Goal: Information Seeking & Learning: Check status

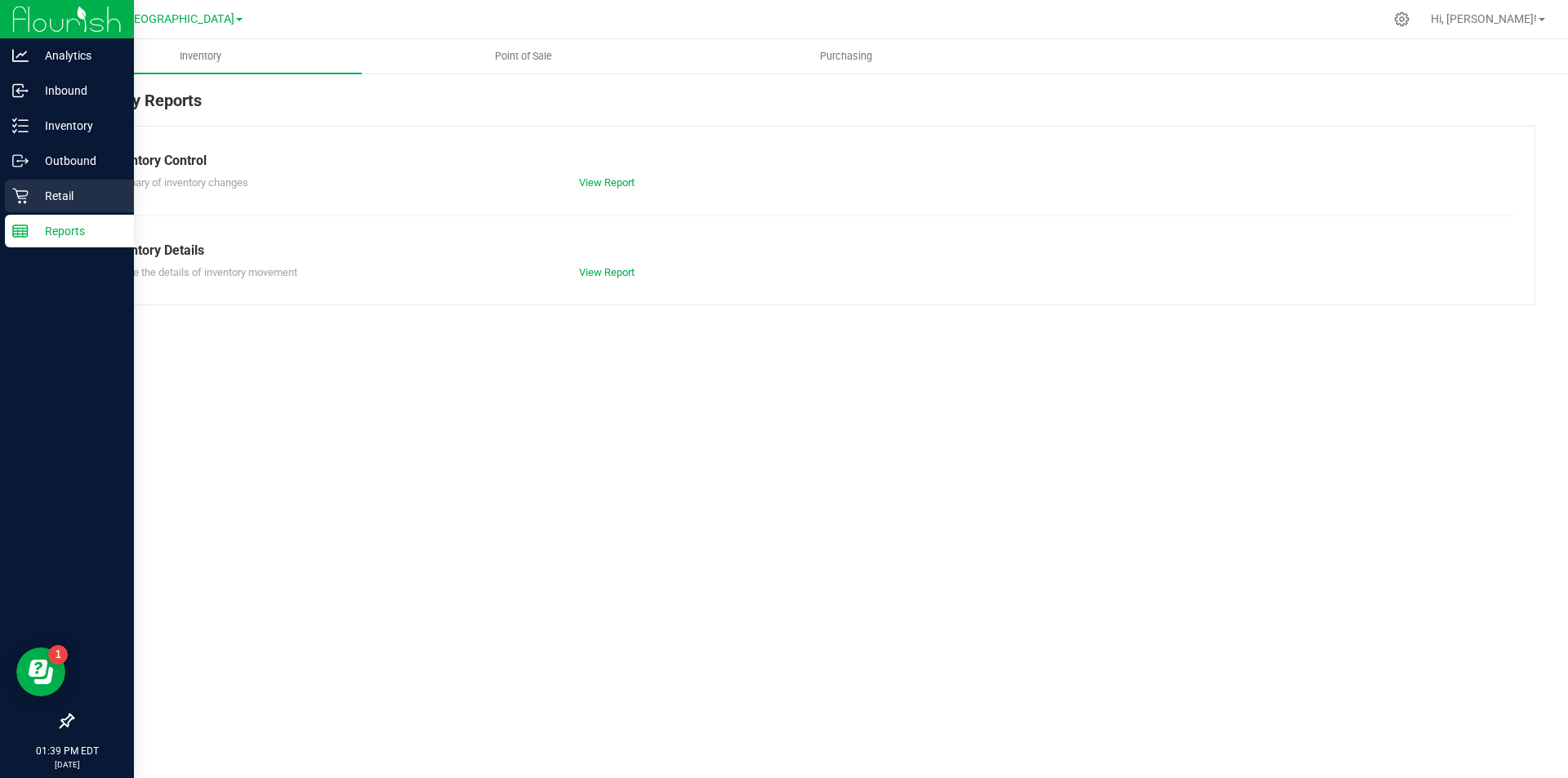
click at [21, 196] on icon at bounding box center [20, 195] width 16 height 16
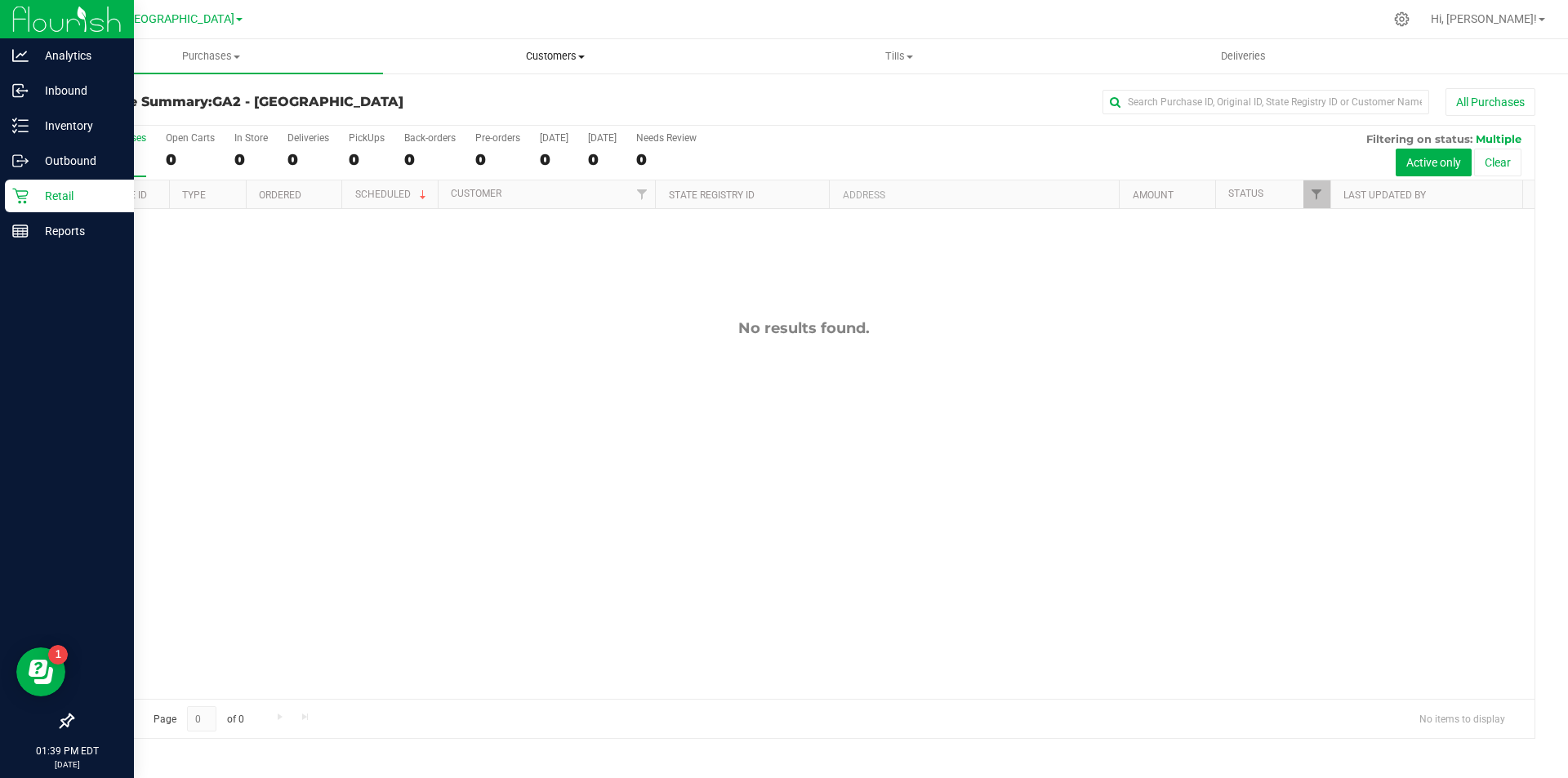
click at [573, 54] on span "Customers" at bounding box center [554, 57] width 342 height 15
click at [220, 52] on span "Purchases" at bounding box center [210, 57] width 342 height 15
click at [899, 57] on span "Tills" at bounding box center [898, 57] width 342 height 15
click at [850, 97] on li "Manage tills" at bounding box center [898, 98] width 344 height 20
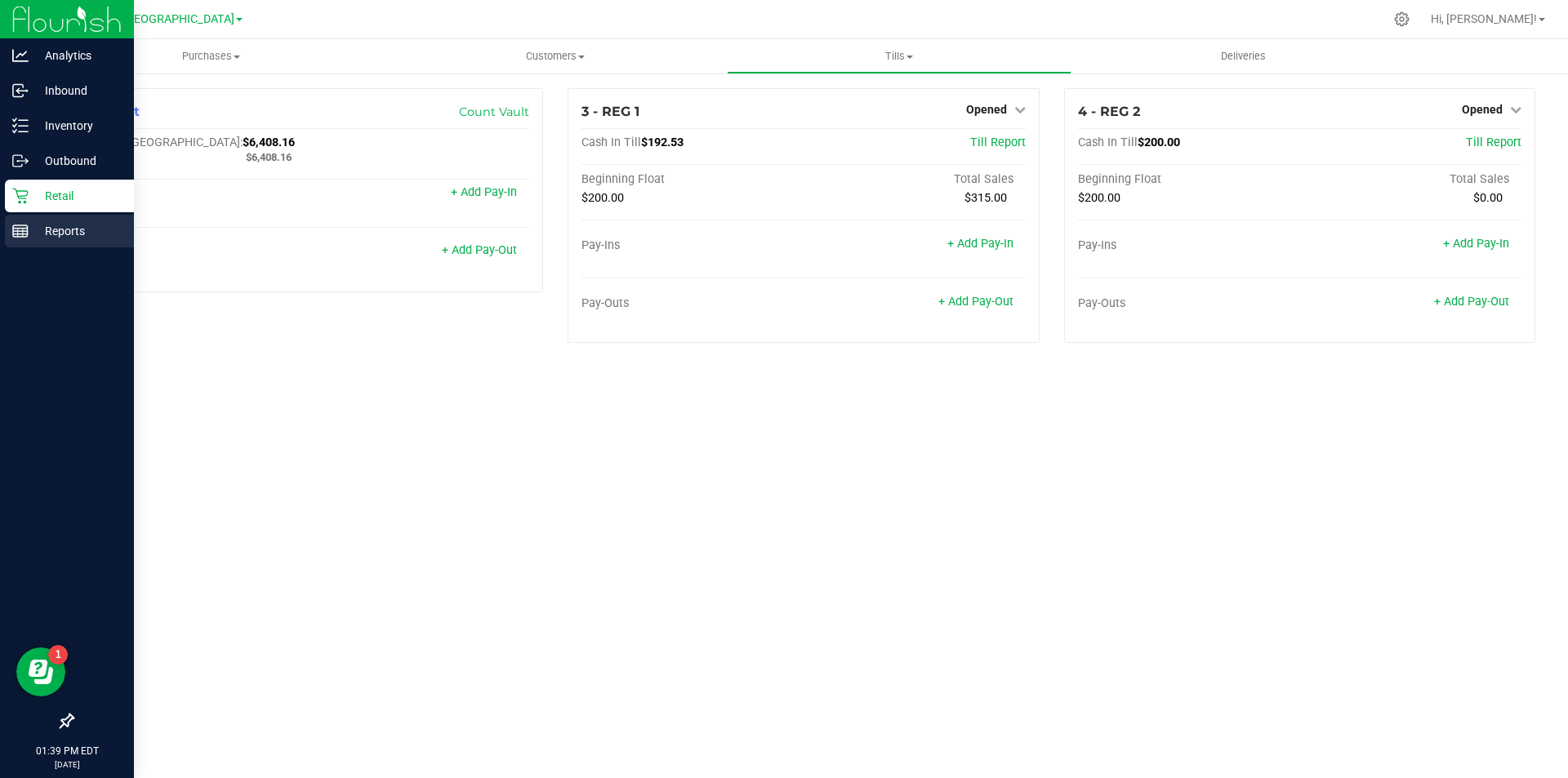
click at [37, 230] on p "Reports" at bounding box center [77, 231] width 98 height 20
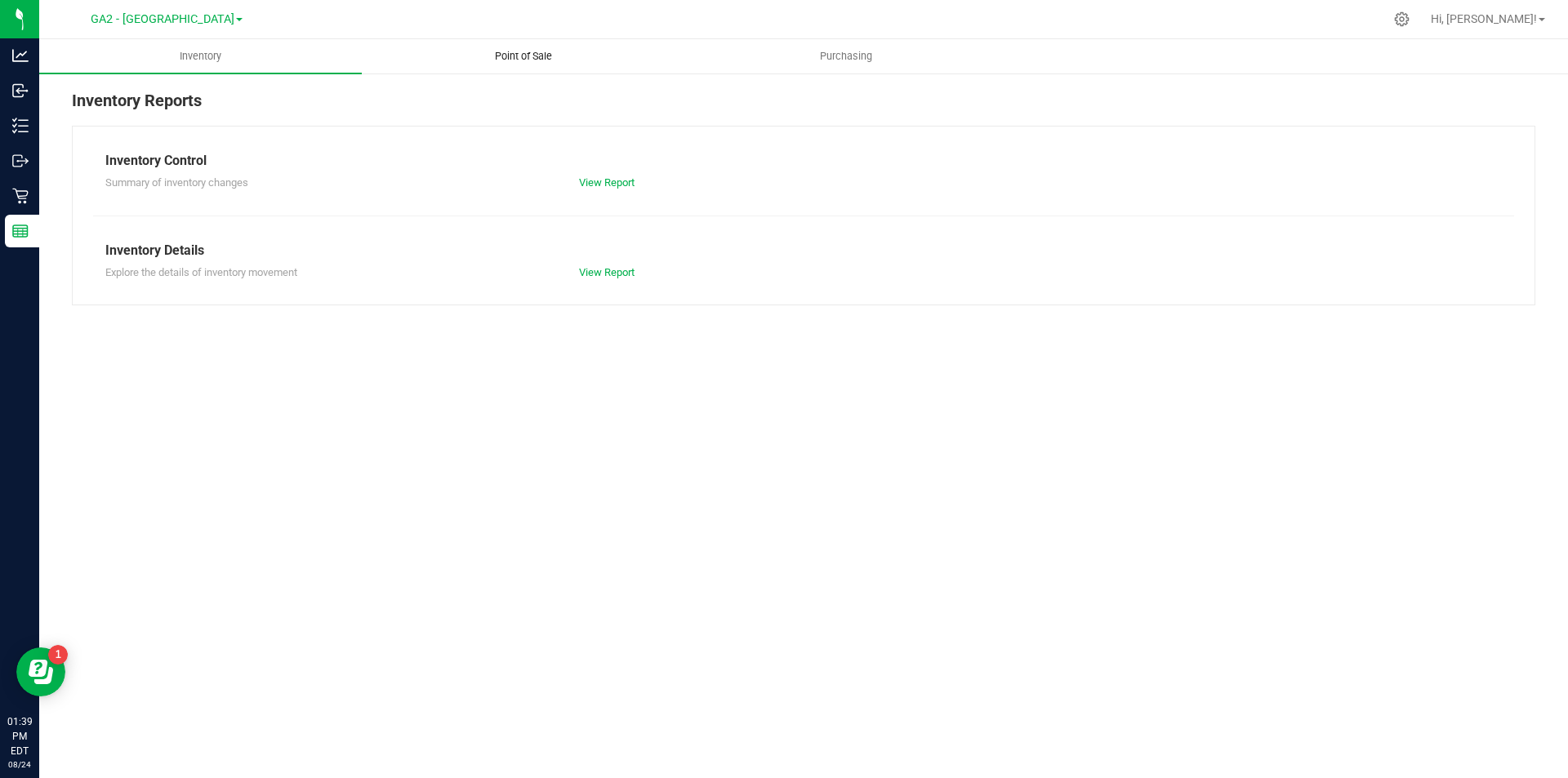
click at [525, 52] on span "Point of Sale" at bounding box center [523, 57] width 101 height 15
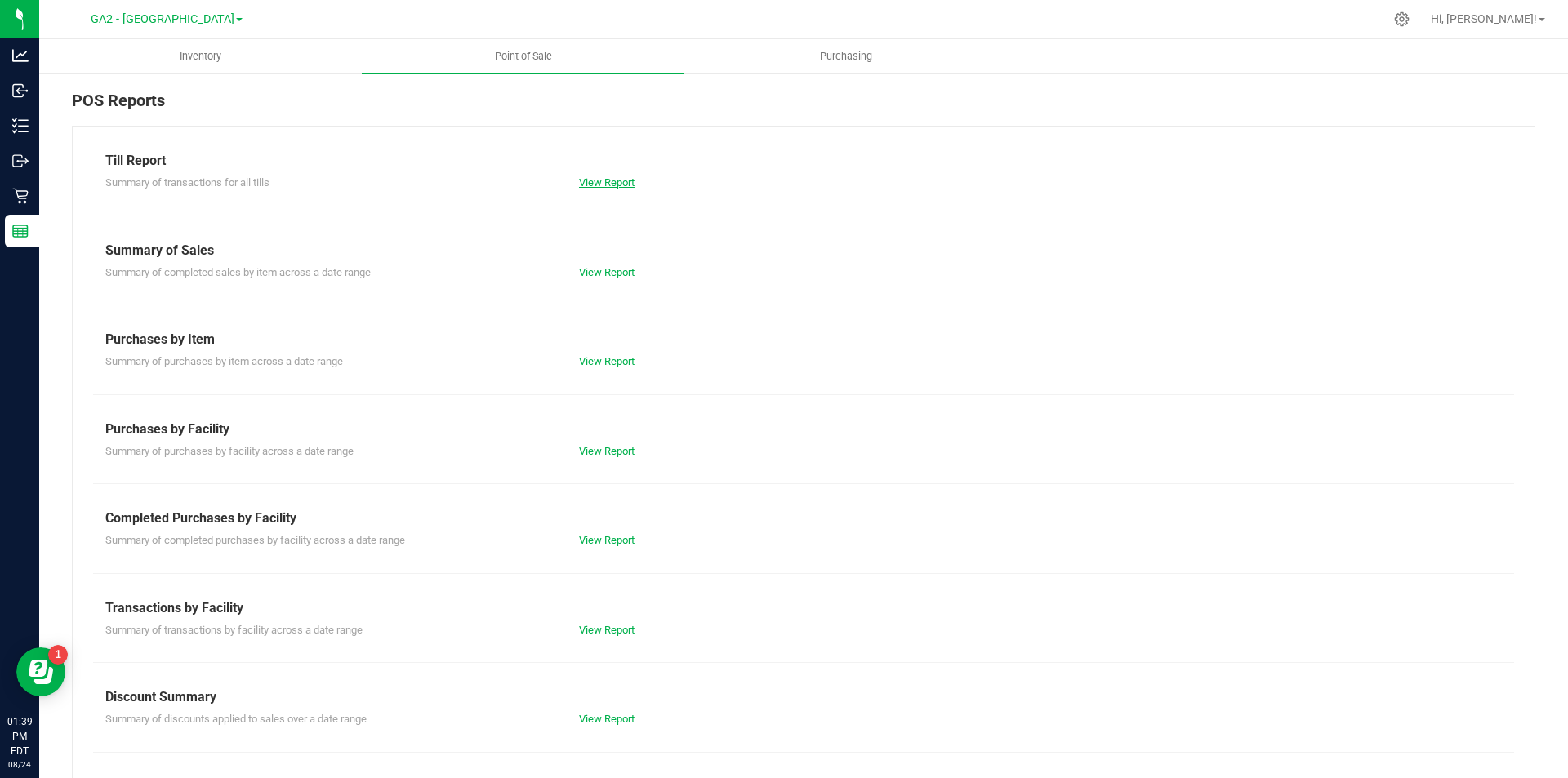
click at [599, 181] on link "View Report" at bounding box center [607, 182] width 56 height 12
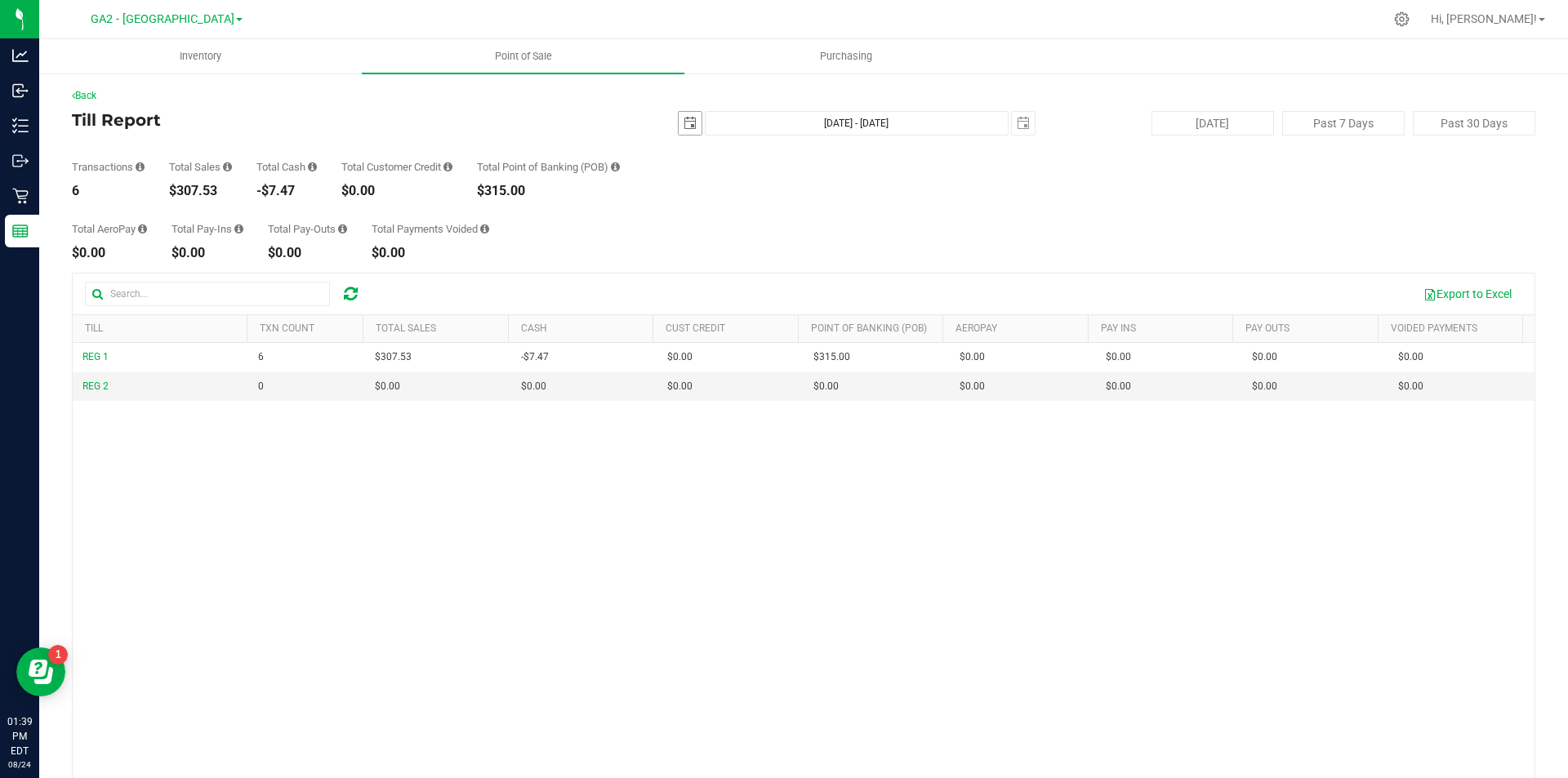
click at [678, 120] on span "select" at bounding box center [690, 123] width 23 height 23
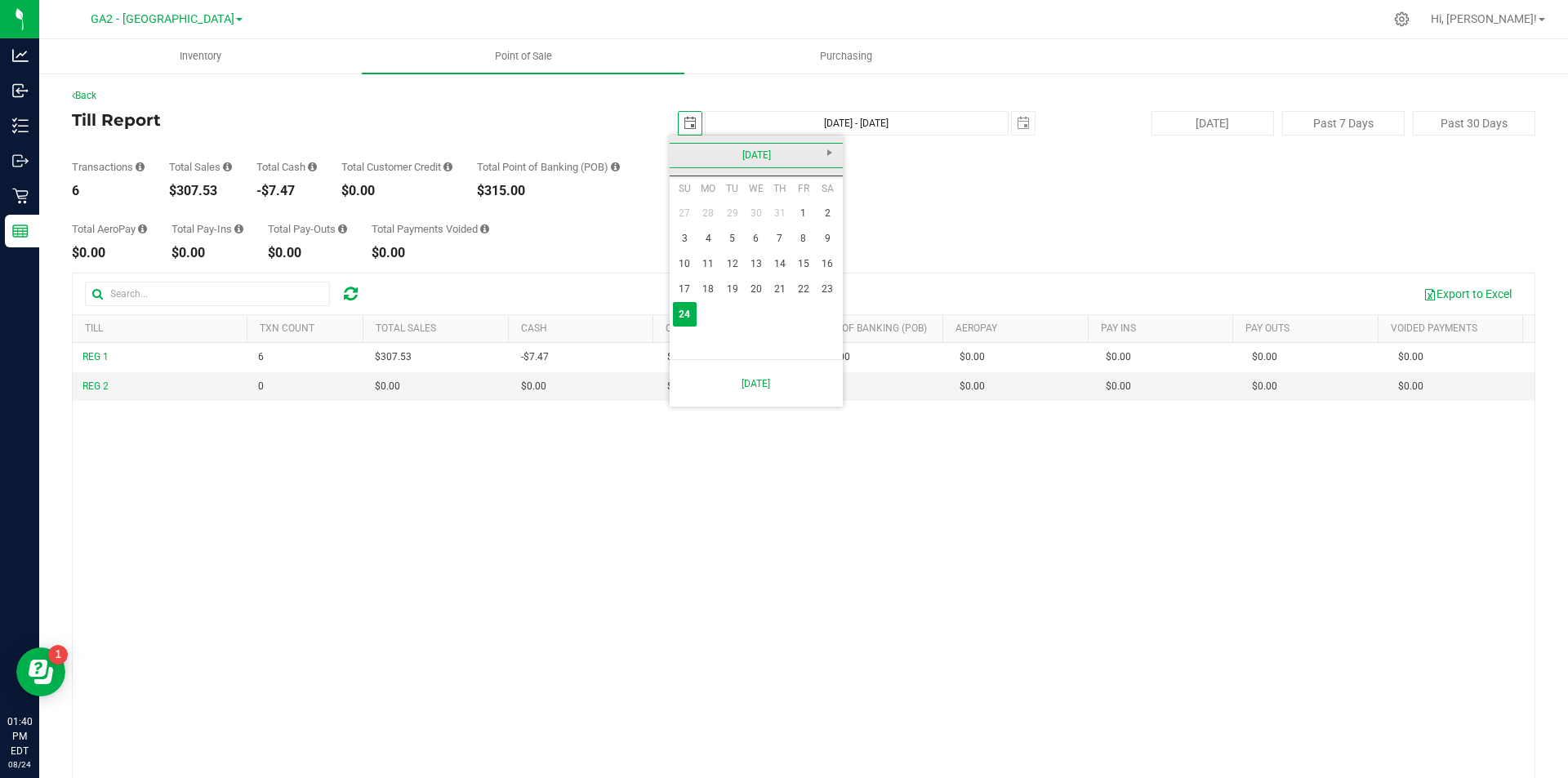
click at [688, 153] on link "[DATE]" at bounding box center [757, 155] width 175 height 25
click at [785, 249] on link "[DATE]" at bounding box center [777, 246] width 41 height 41
click at [713, 291] on link "21" at bounding box center [708, 289] width 24 height 25
type input "[DATE]"
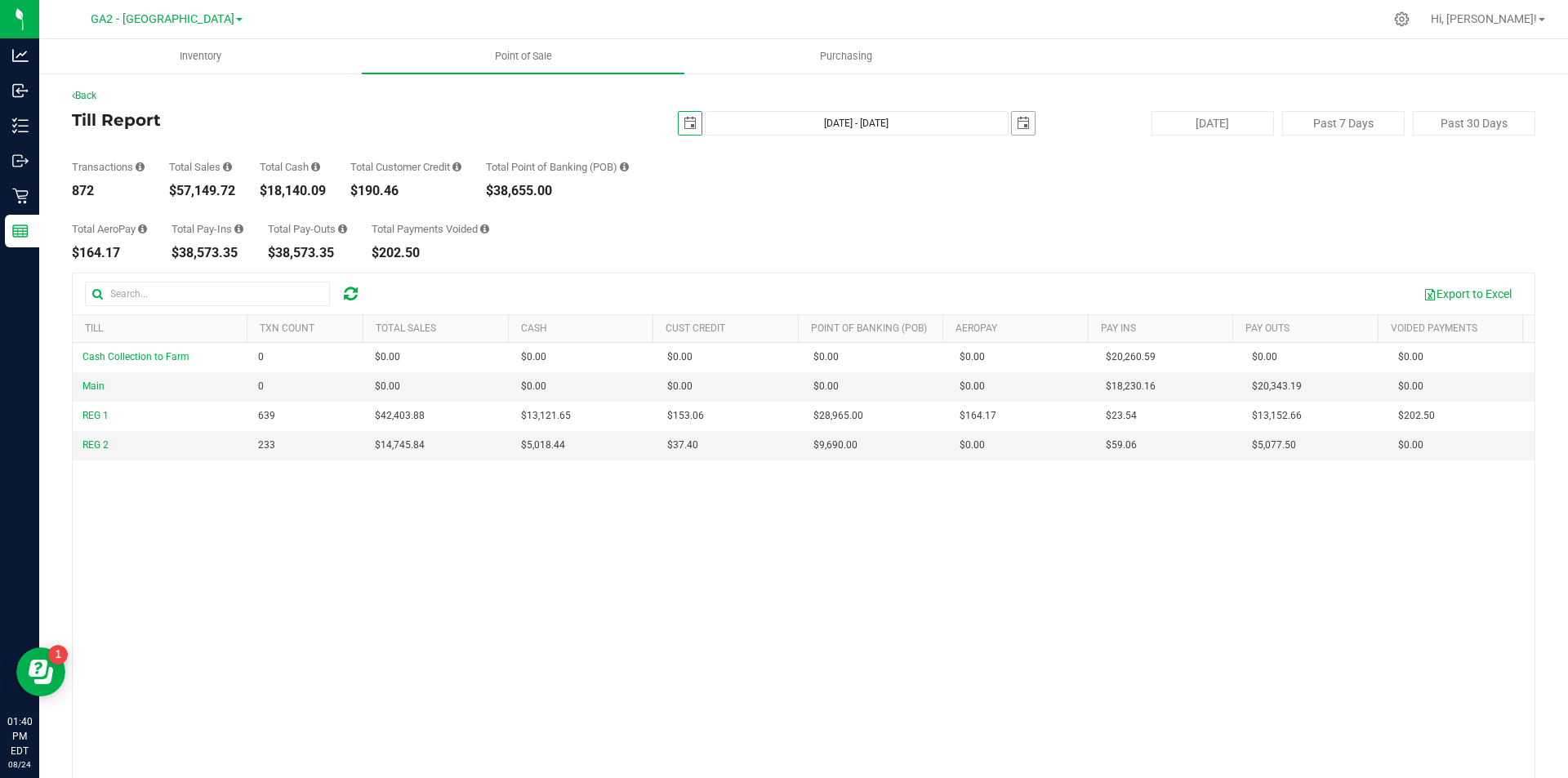
click at [1015, 134] on span "select" at bounding box center [1023, 123] width 23 height 23
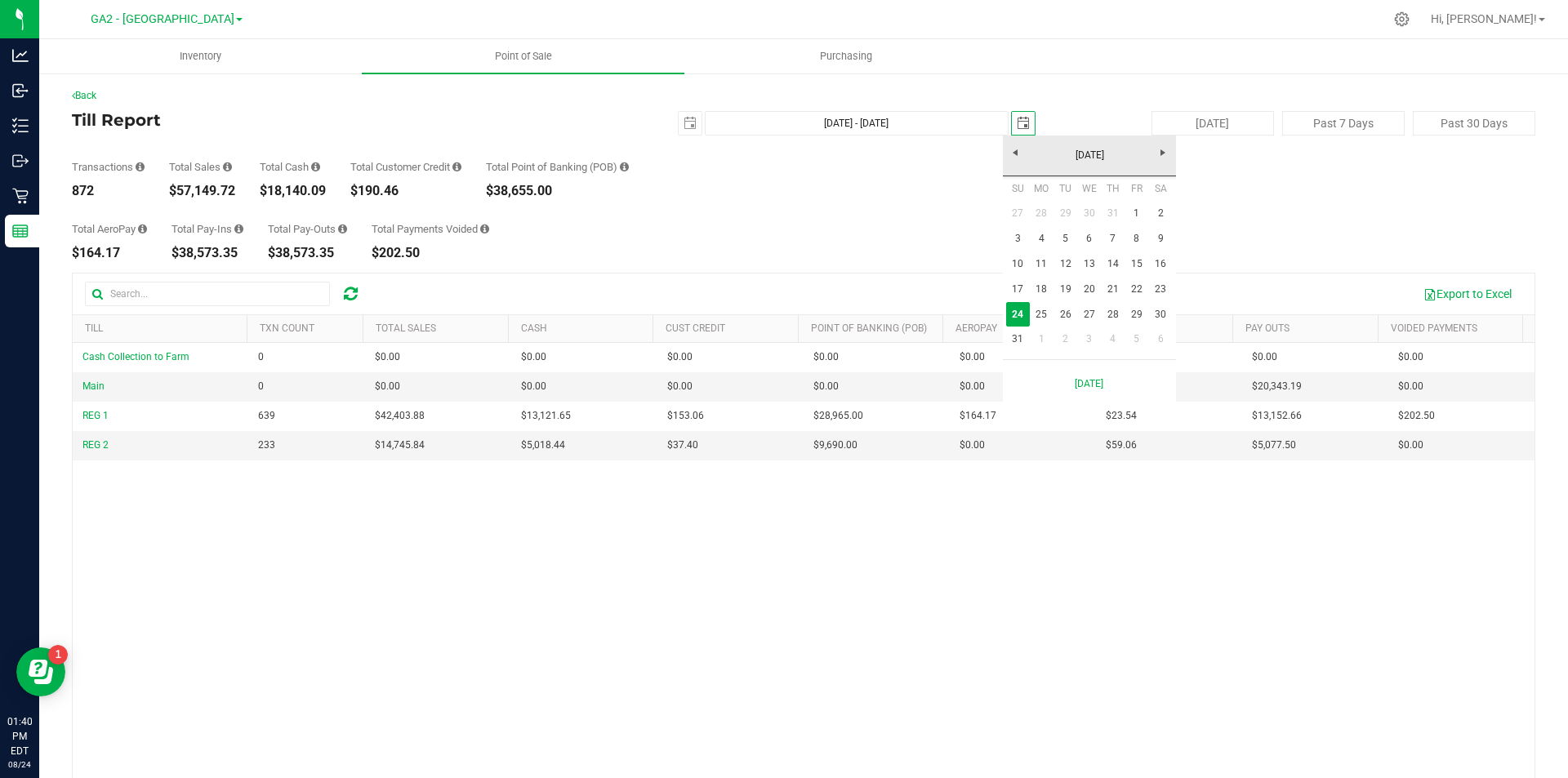
scroll to position [0, 41]
click at [1015, 151] on link "[DATE]" at bounding box center [1090, 155] width 175 height 25
click at [1114, 249] on link "[DATE]" at bounding box center [1110, 246] width 41 height 41
click at [1045, 279] on link "21" at bounding box center [1041, 285] width 24 height 25
type input "[DATE] - [DATE]"
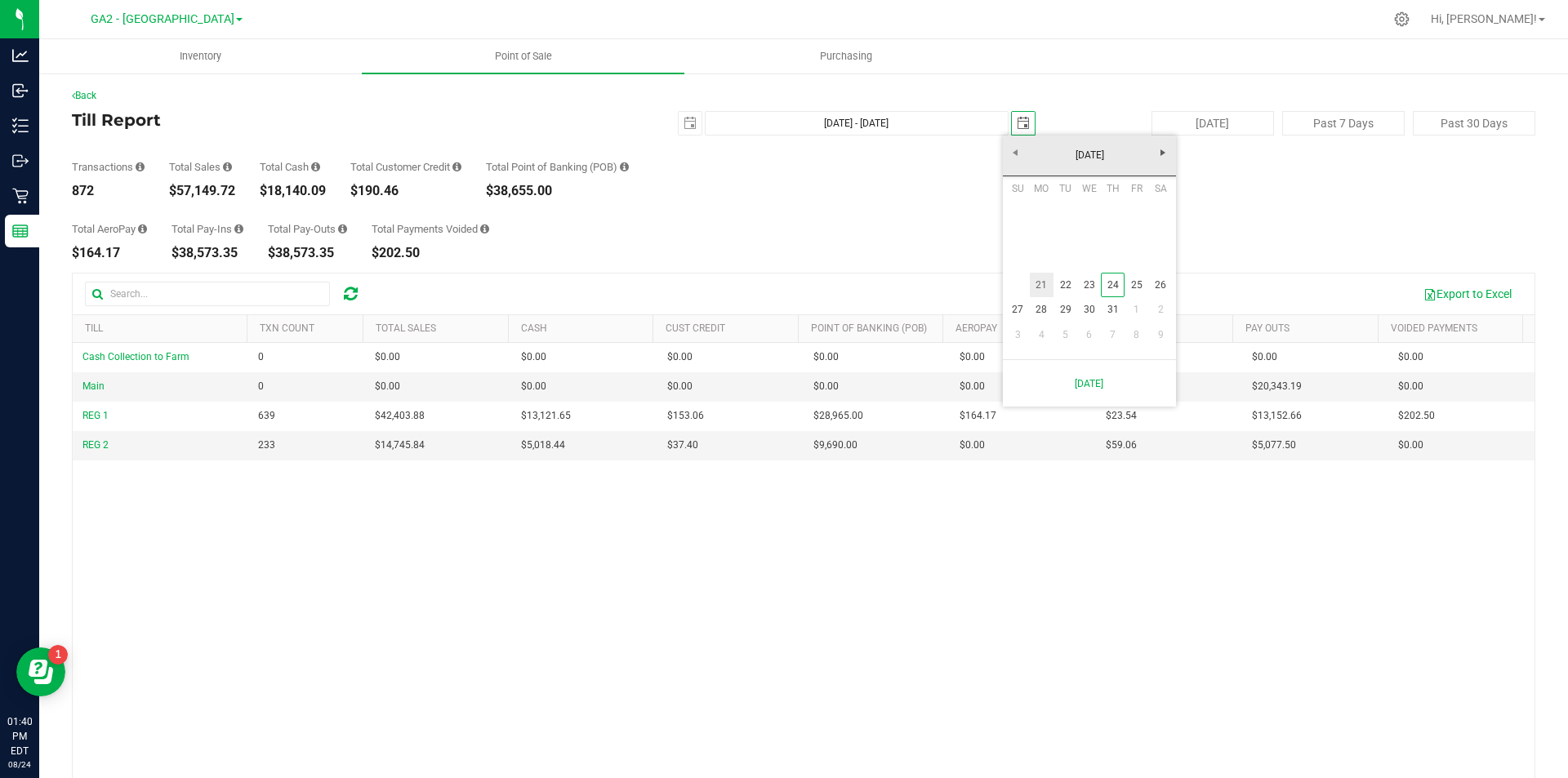
type input "[DATE]"
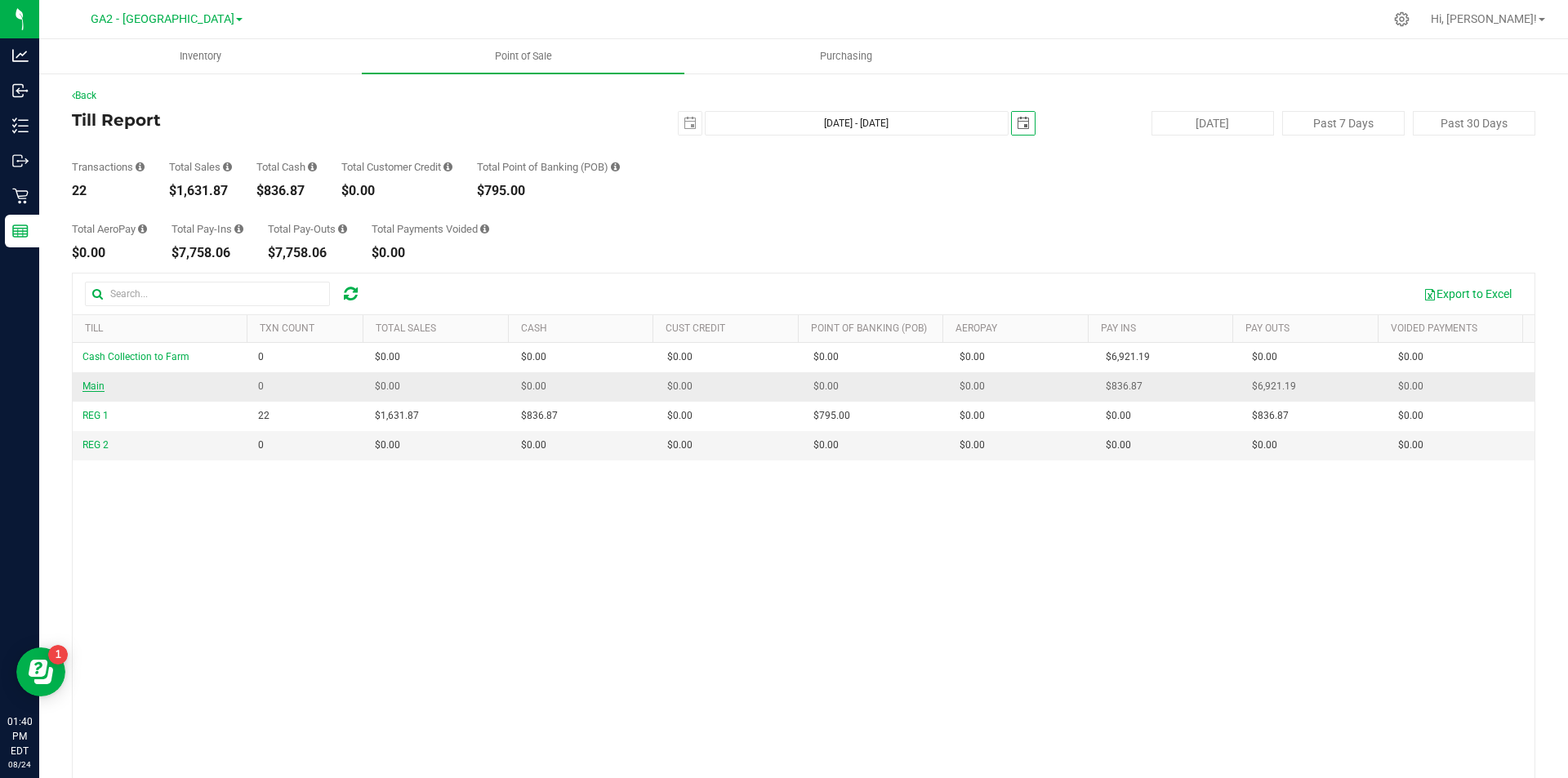
click at [91, 387] on span "Main" at bounding box center [93, 386] width 22 height 11
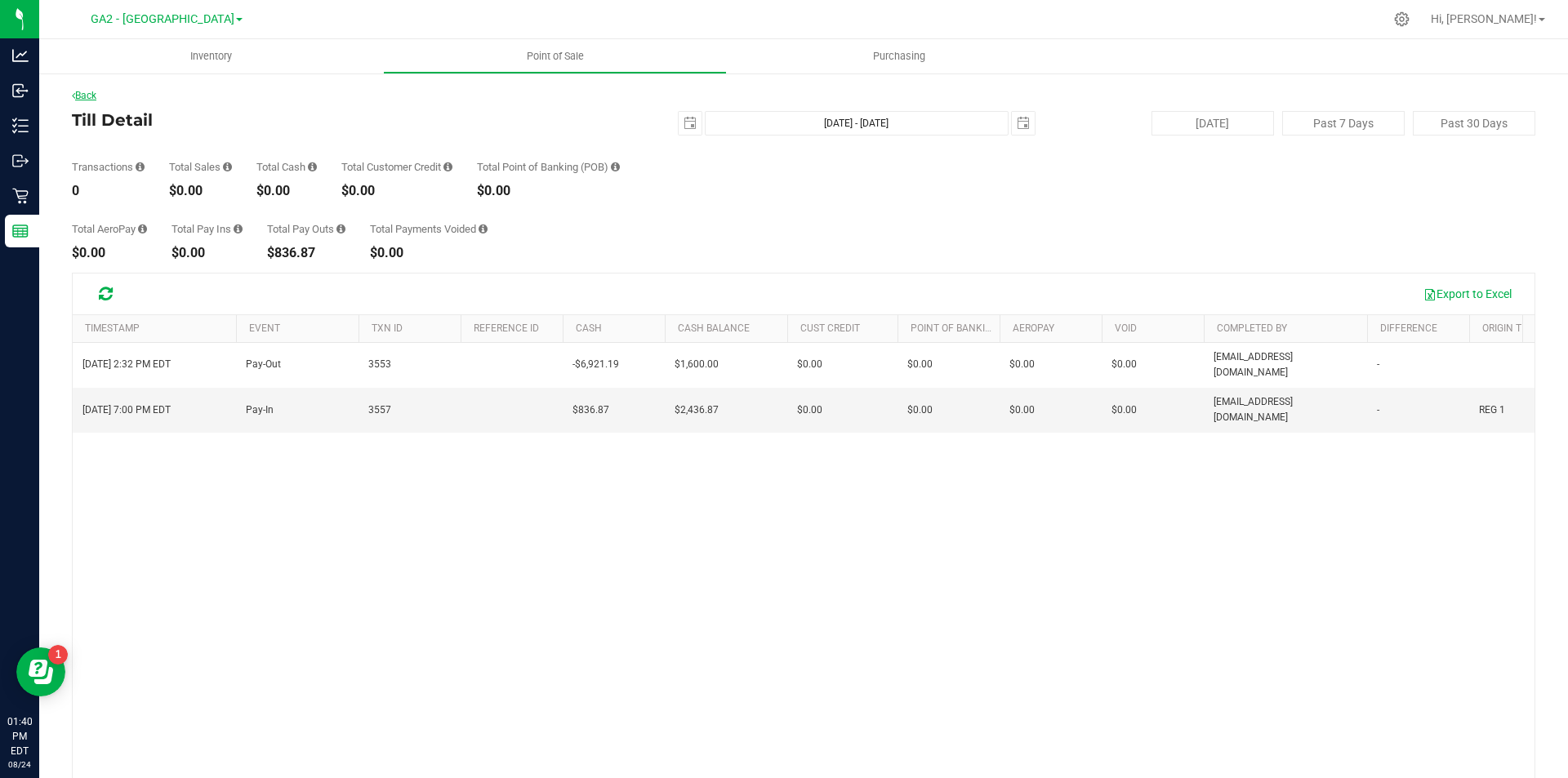
click at [85, 90] on link "Back" at bounding box center [84, 95] width 24 height 11
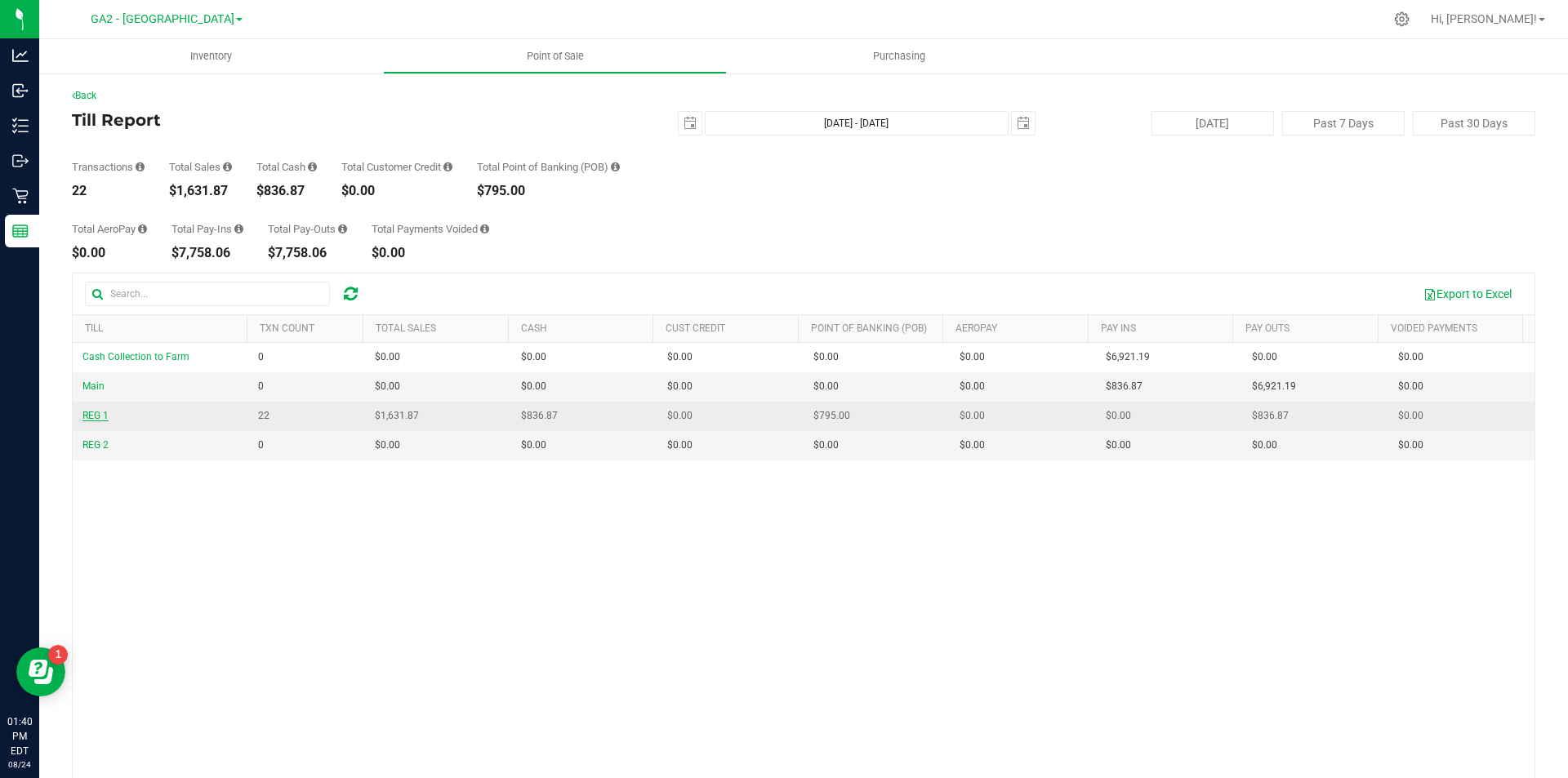
click at [102, 418] on span "REG 1" at bounding box center [96, 415] width 26 height 11
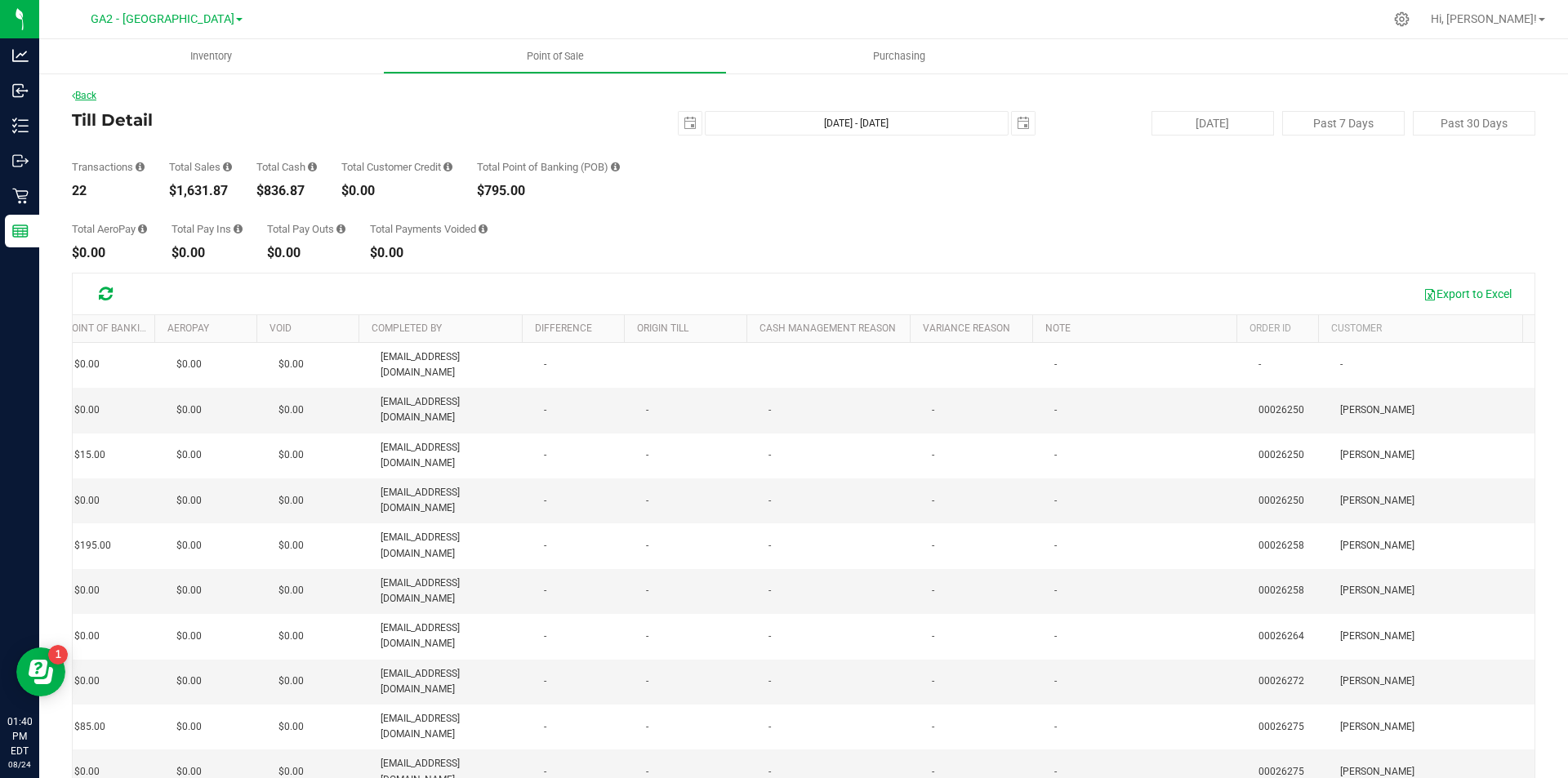
click at [87, 93] on link "Back" at bounding box center [84, 95] width 24 height 11
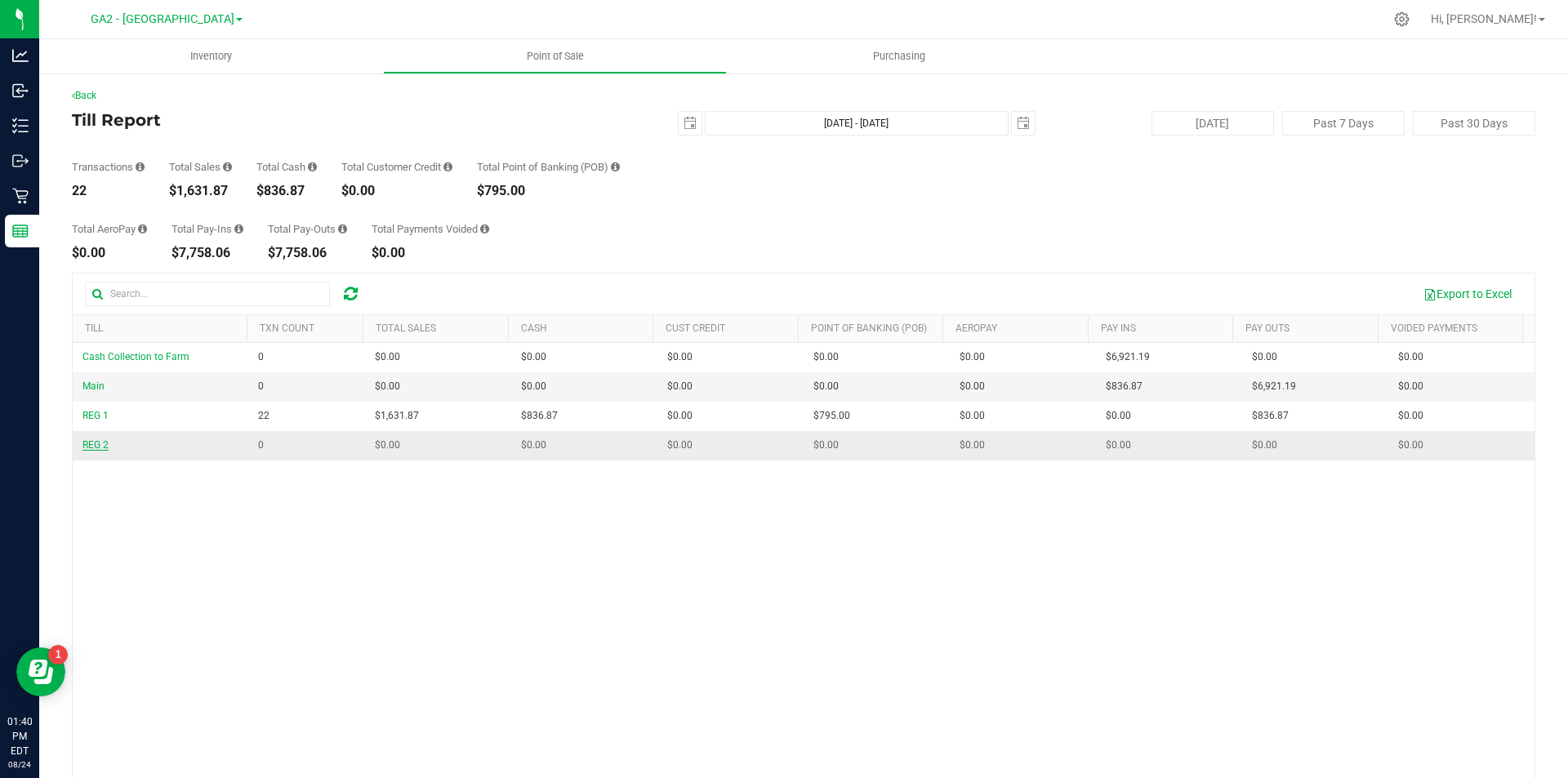
click at [96, 442] on span "REG 2" at bounding box center [96, 445] width 26 height 11
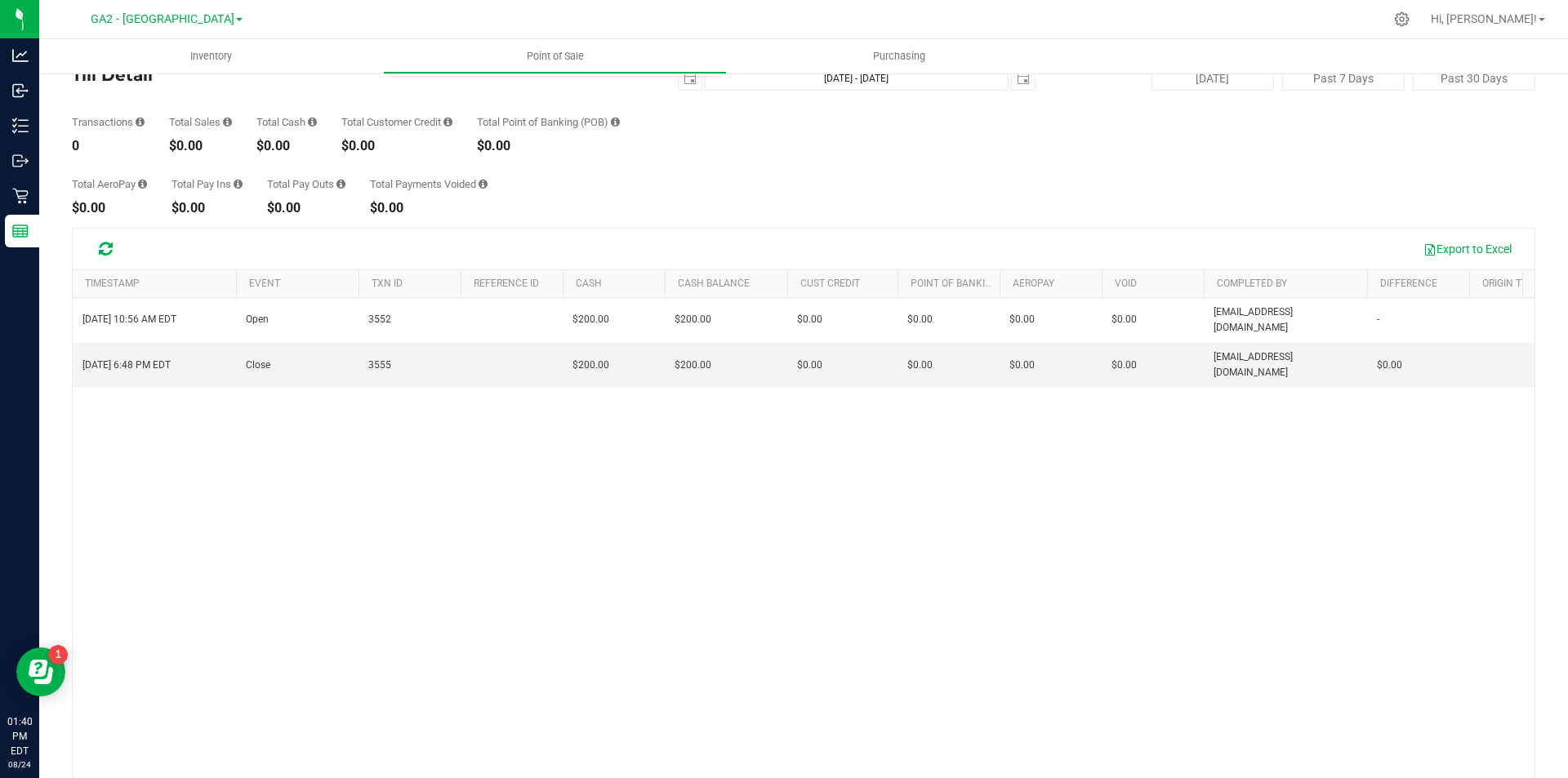
scroll to position [111, 0]
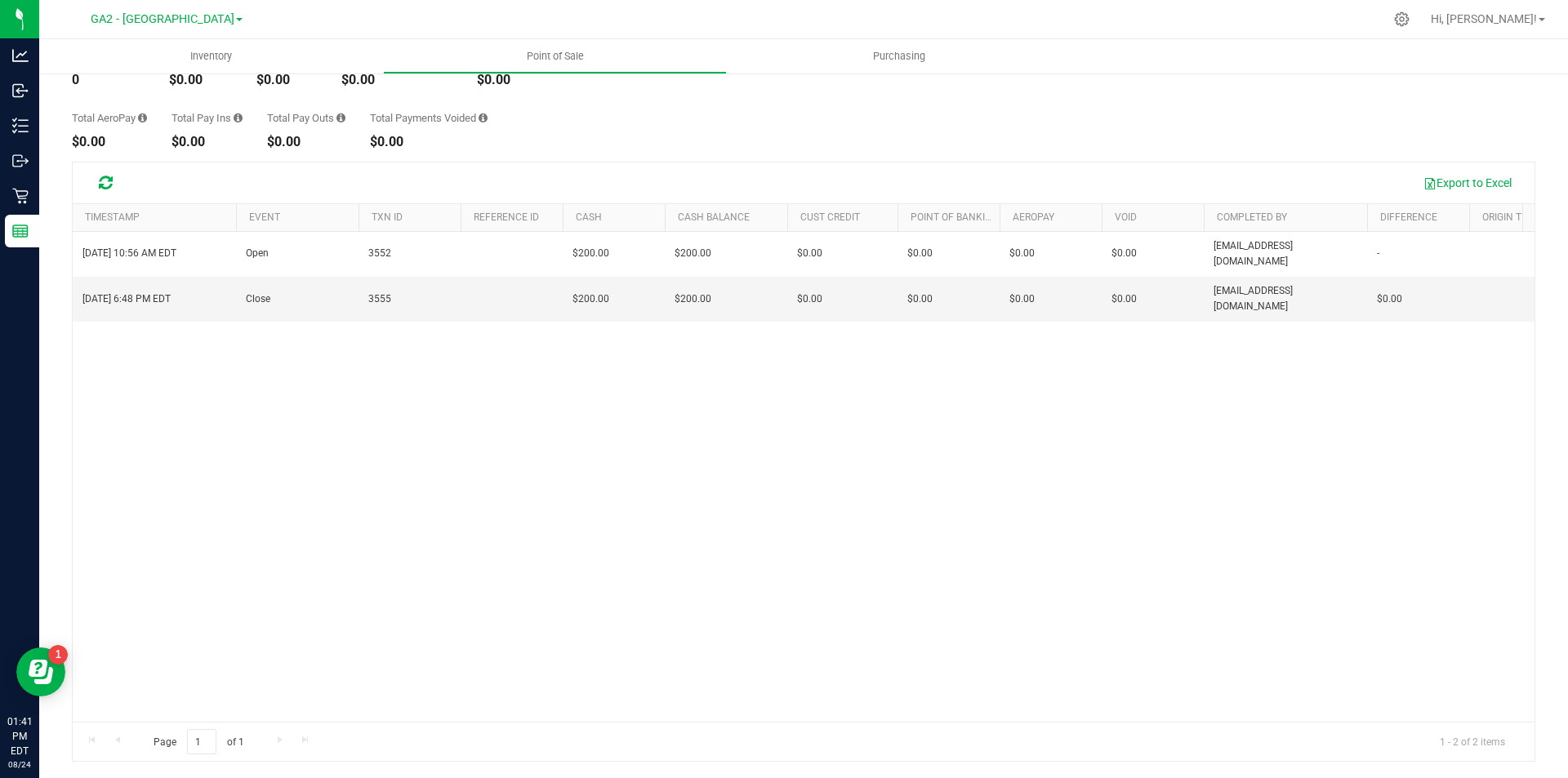
drag, startPoint x: 940, startPoint y: 391, endPoint x: 777, endPoint y: 452, distance: 174.0
click at [944, 398] on div "[DATE] 10:56 AM EDT Open 3552 $200.00 $200.00 $0.00 - $0.00 $0.00 - $0.00 $0.00…" at bounding box center [804, 477] width 1462 height 490
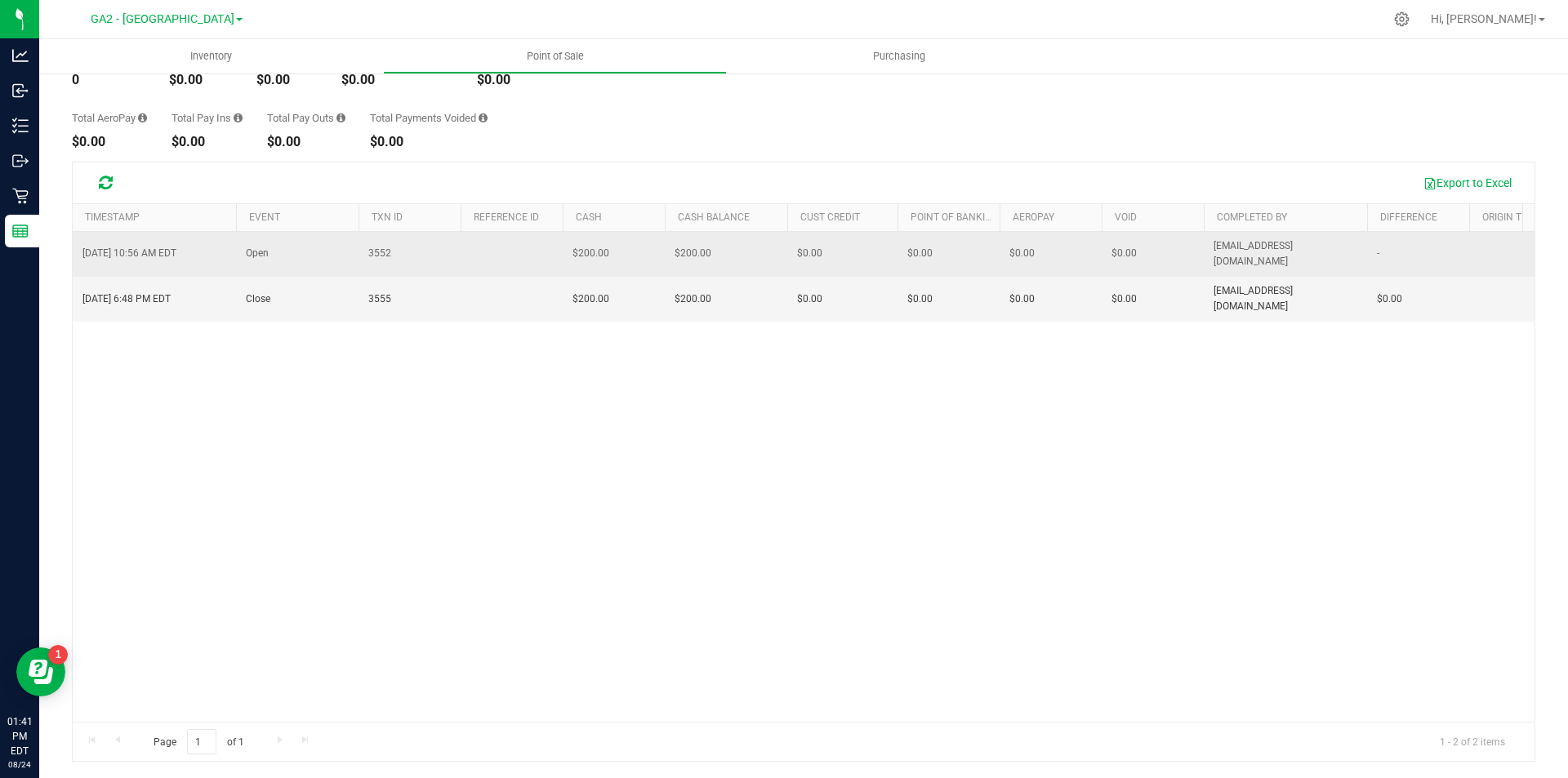
scroll to position [0, 0]
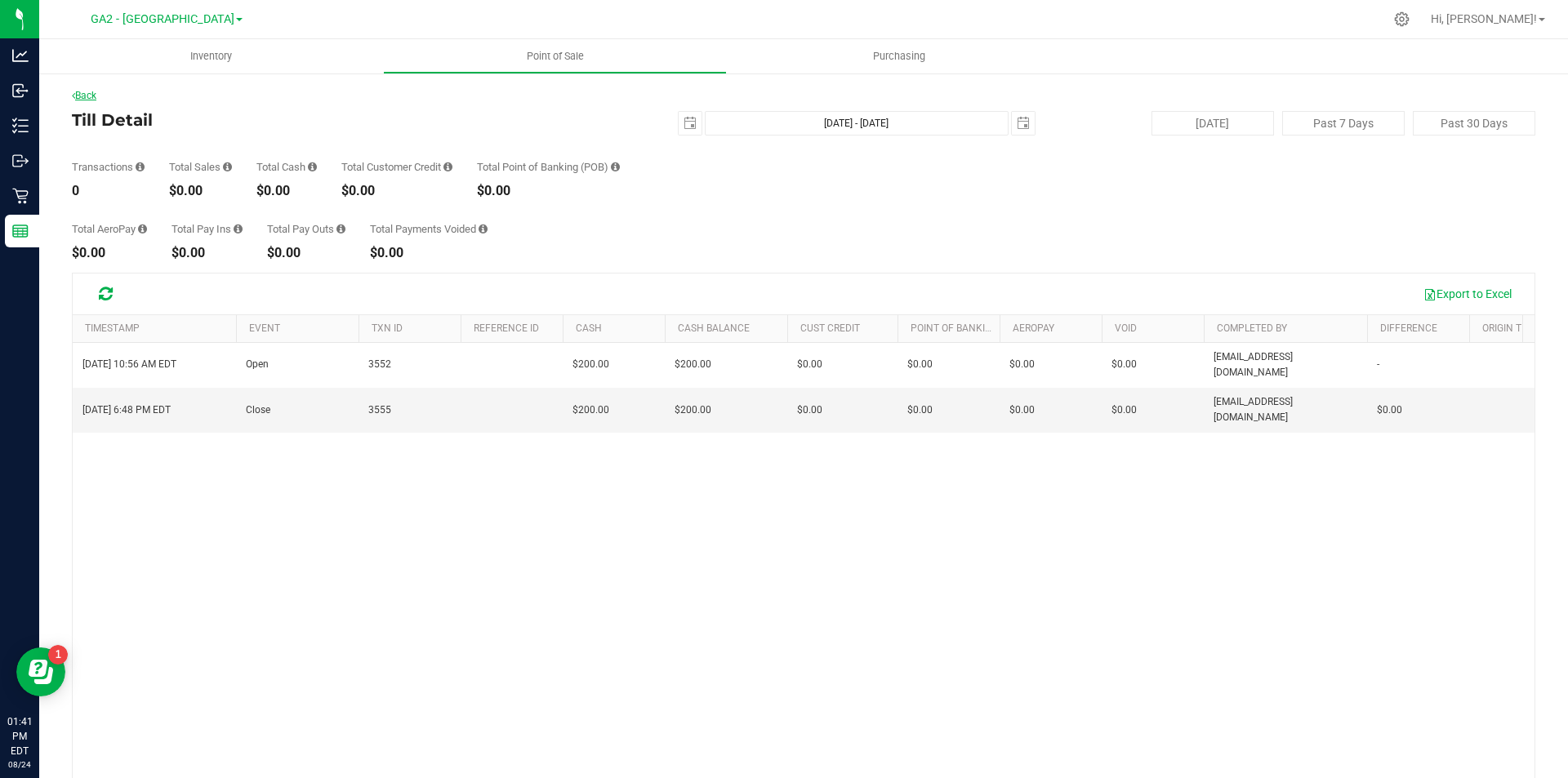
click at [91, 93] on link "Back" at bounding box center [84, 95] width 24 height 11
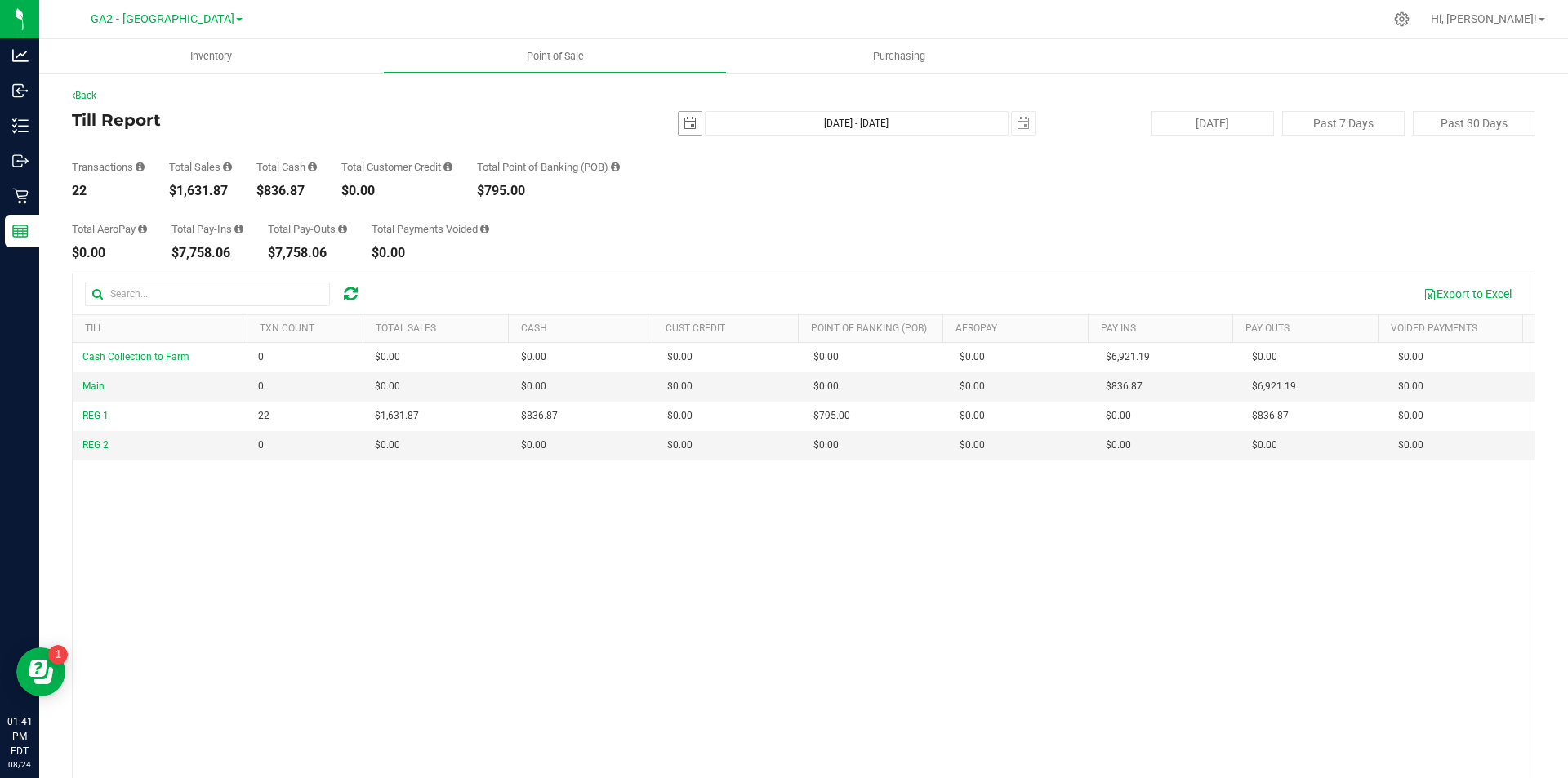
click at [684, 122] on span "select" at bounding box center [691, 123] width 13 height 13
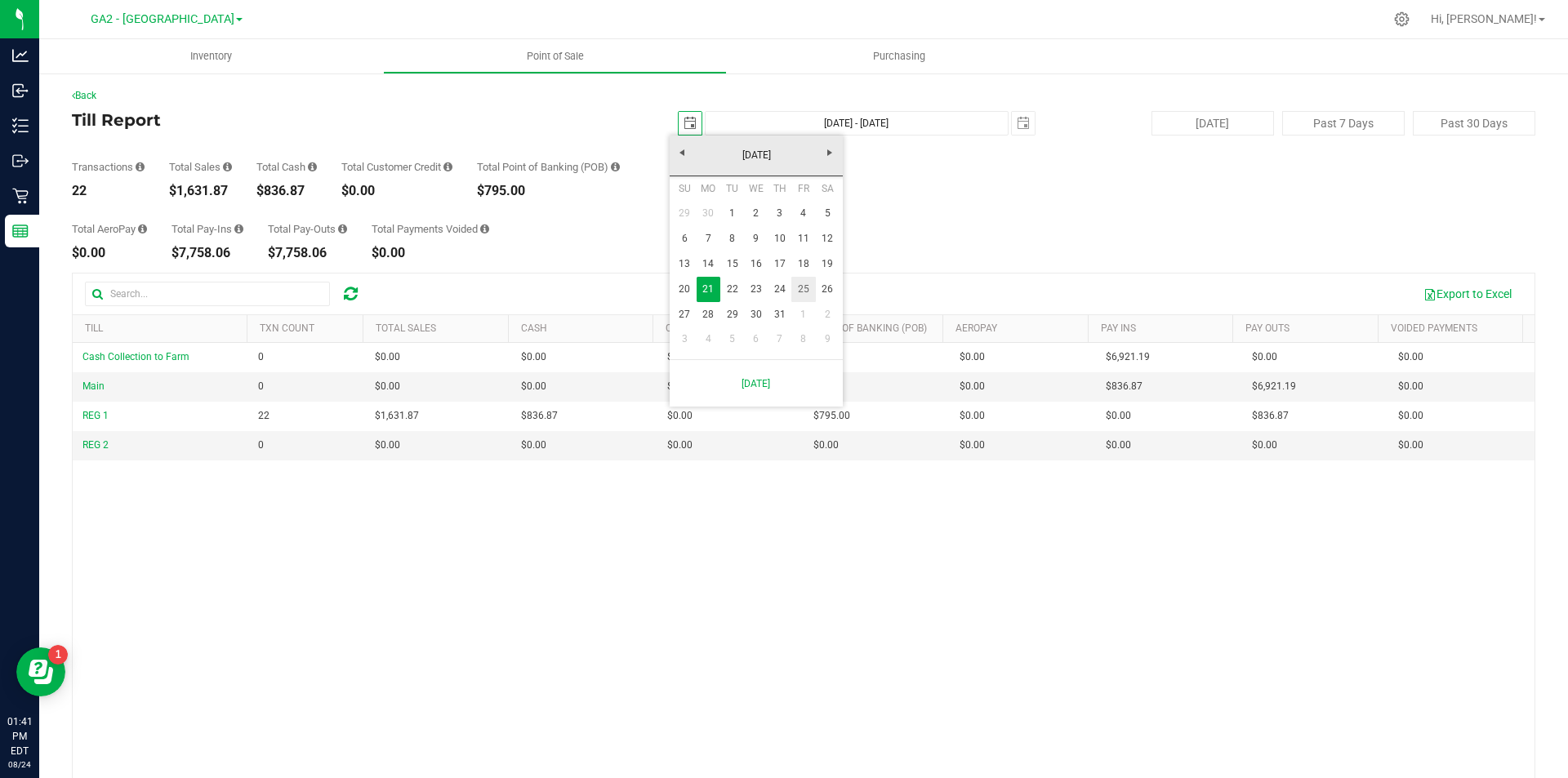
click at [803, 291] on link "25" at bounding box center [803, 289] width 24 height 25
type input "[DATE]"
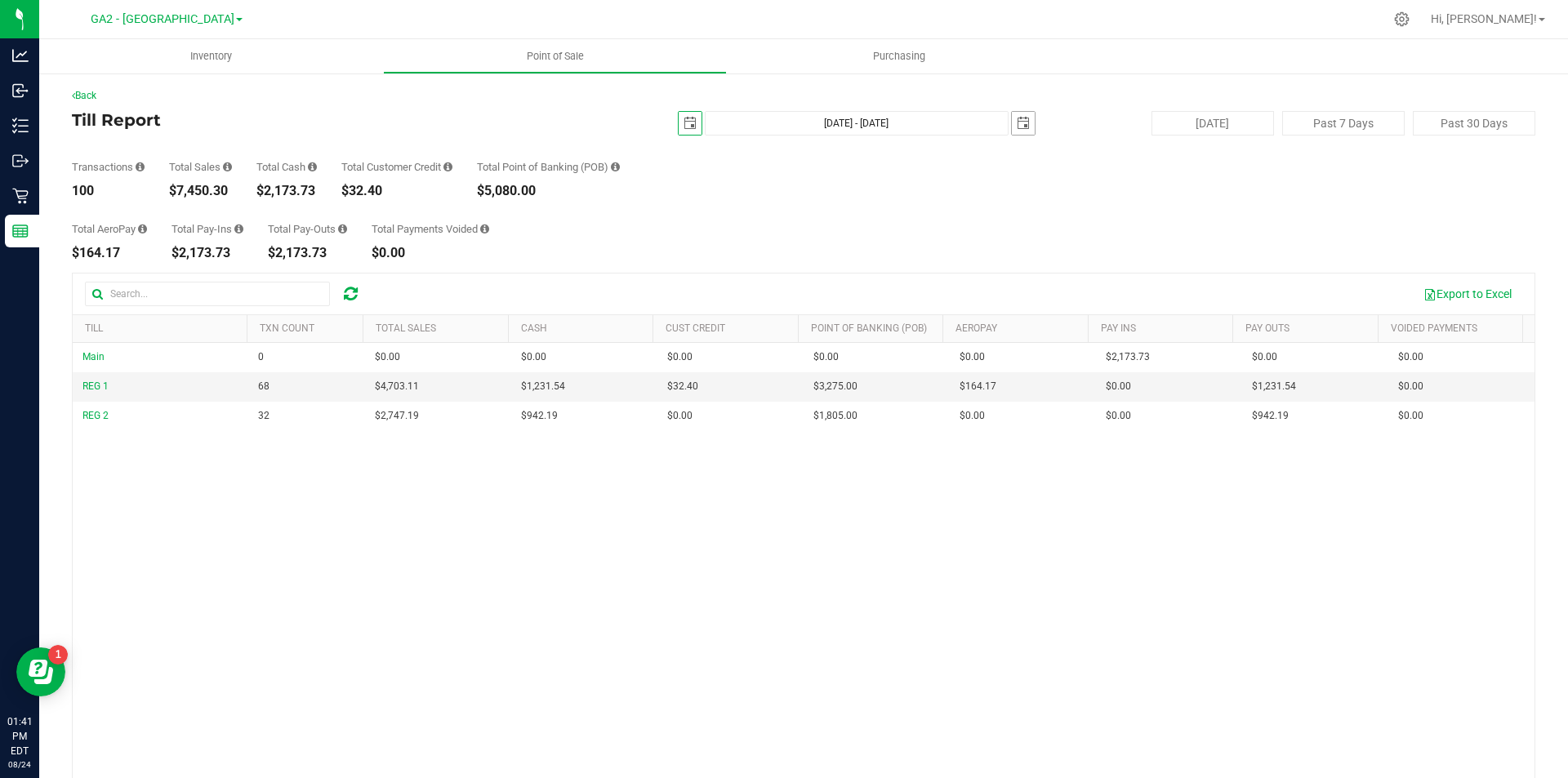
click at [1017, 121] on span "select" at bounding box center [1023, 123] width 13 height 13
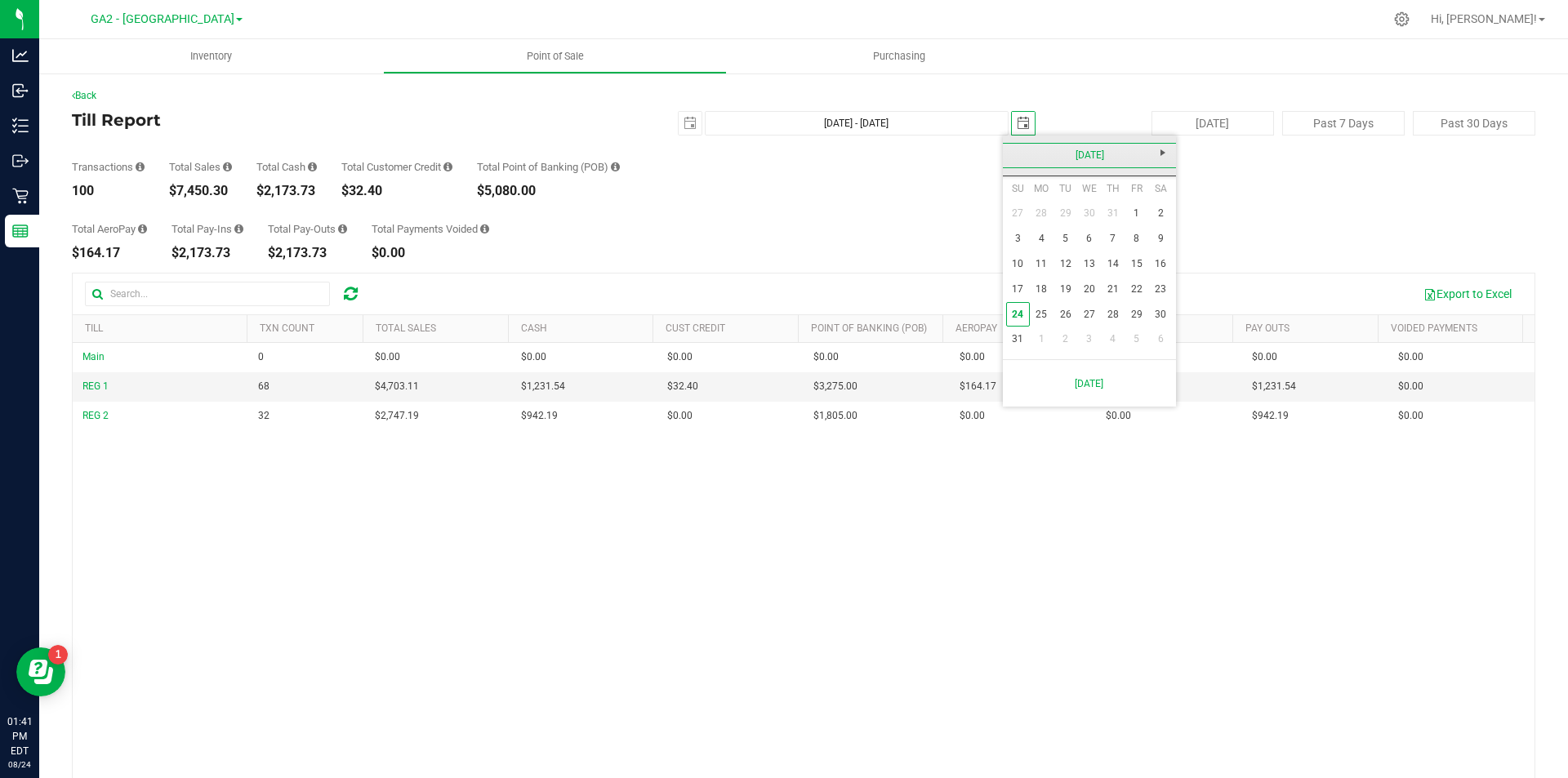
click at [1021, 160] on link "[DATE]" at bounding box center [1090, 155] width 175 height 25
click at [1119, 246] on link "[DATE]" at bounding box center [1110, 246] width 41 height 41
click at [1139, 283] on link "25" at bounding box center [1136, 285] width 24 height 25
type input "[DATE] - [DATE]"
type input "[DATE]"
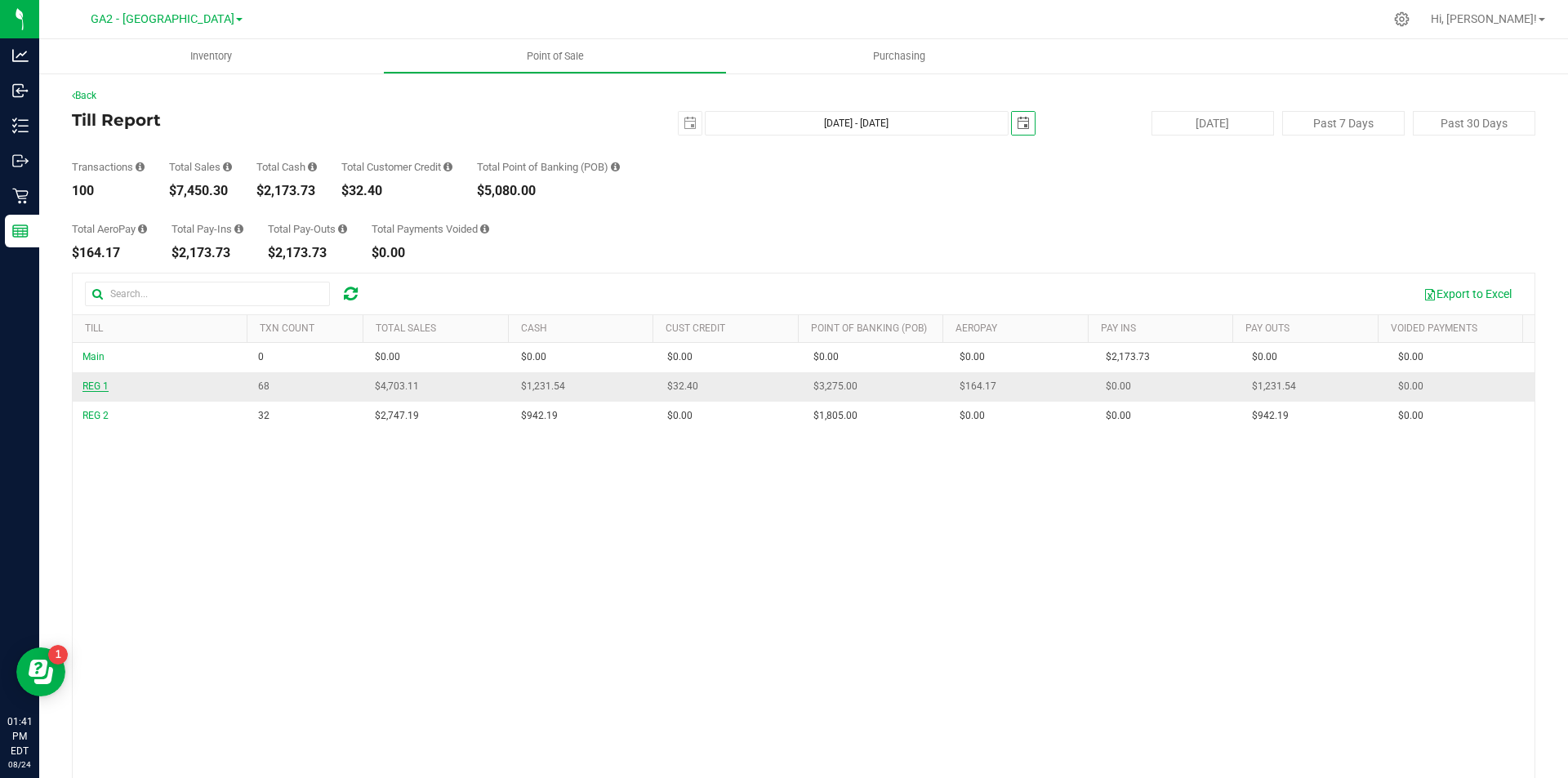
click at [95, 383] on span "REG 1" at bounding box center [96, 386] width 26 height 11
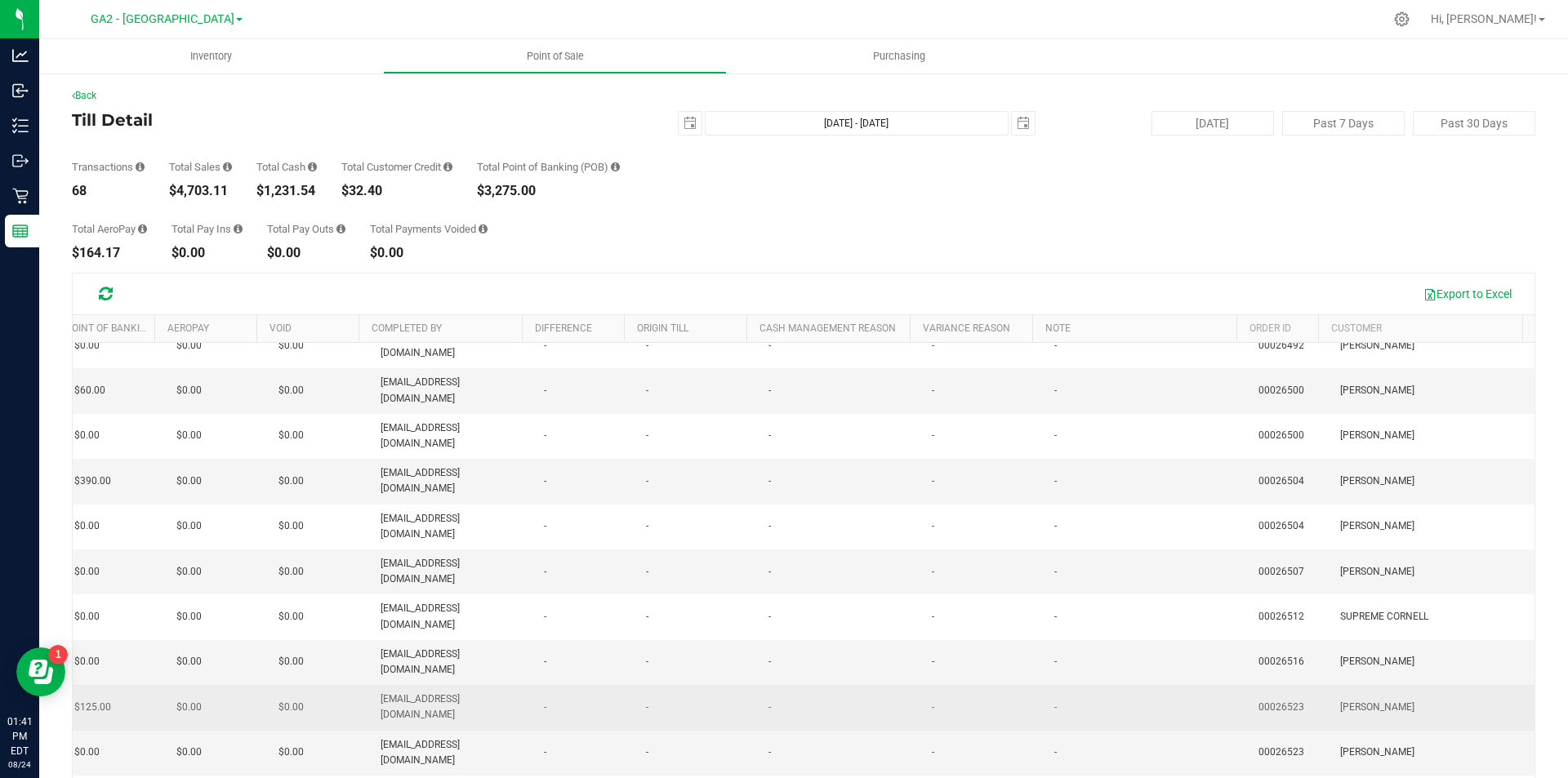
scroll to position [408, 858]
